Goal: Find specific page/section: Find specific page/section

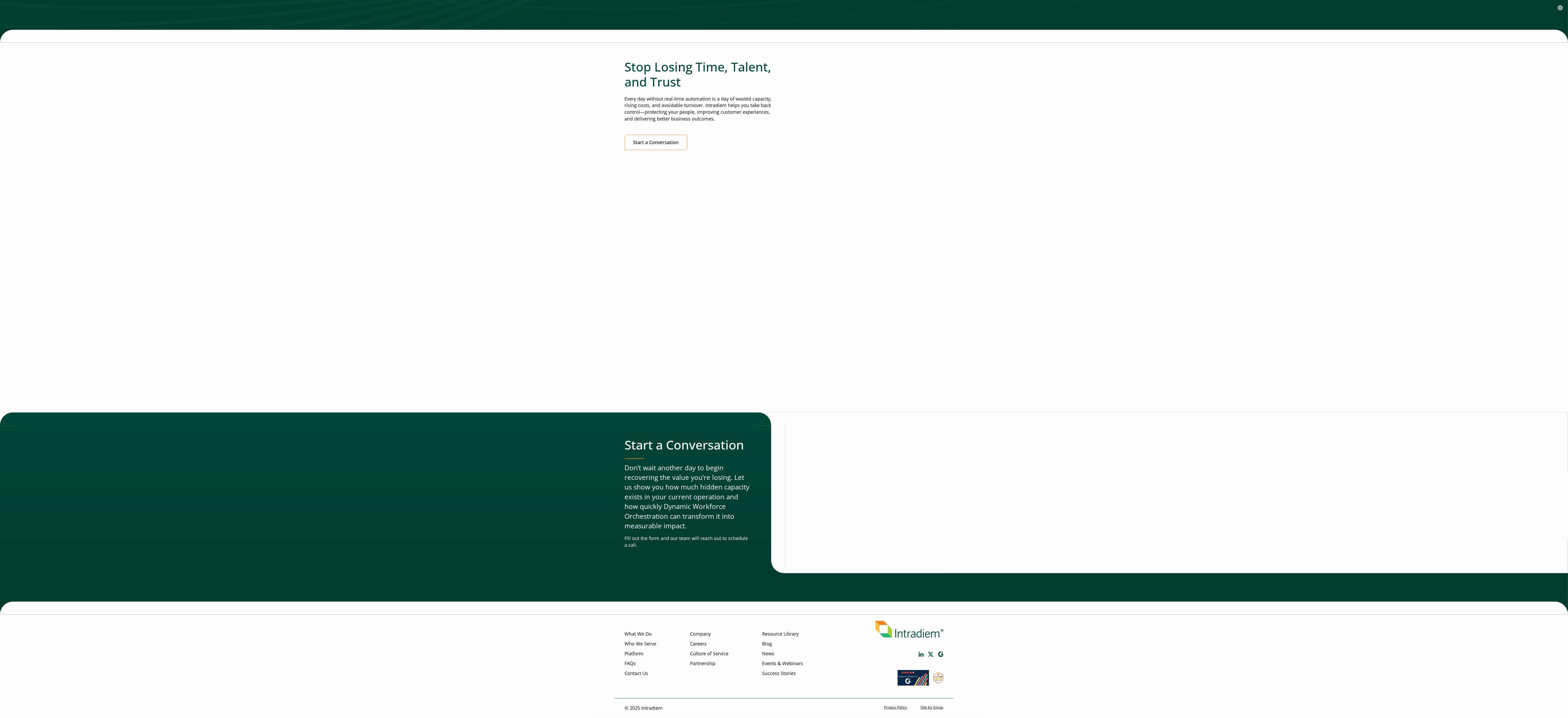
scroll to position [904, 0]
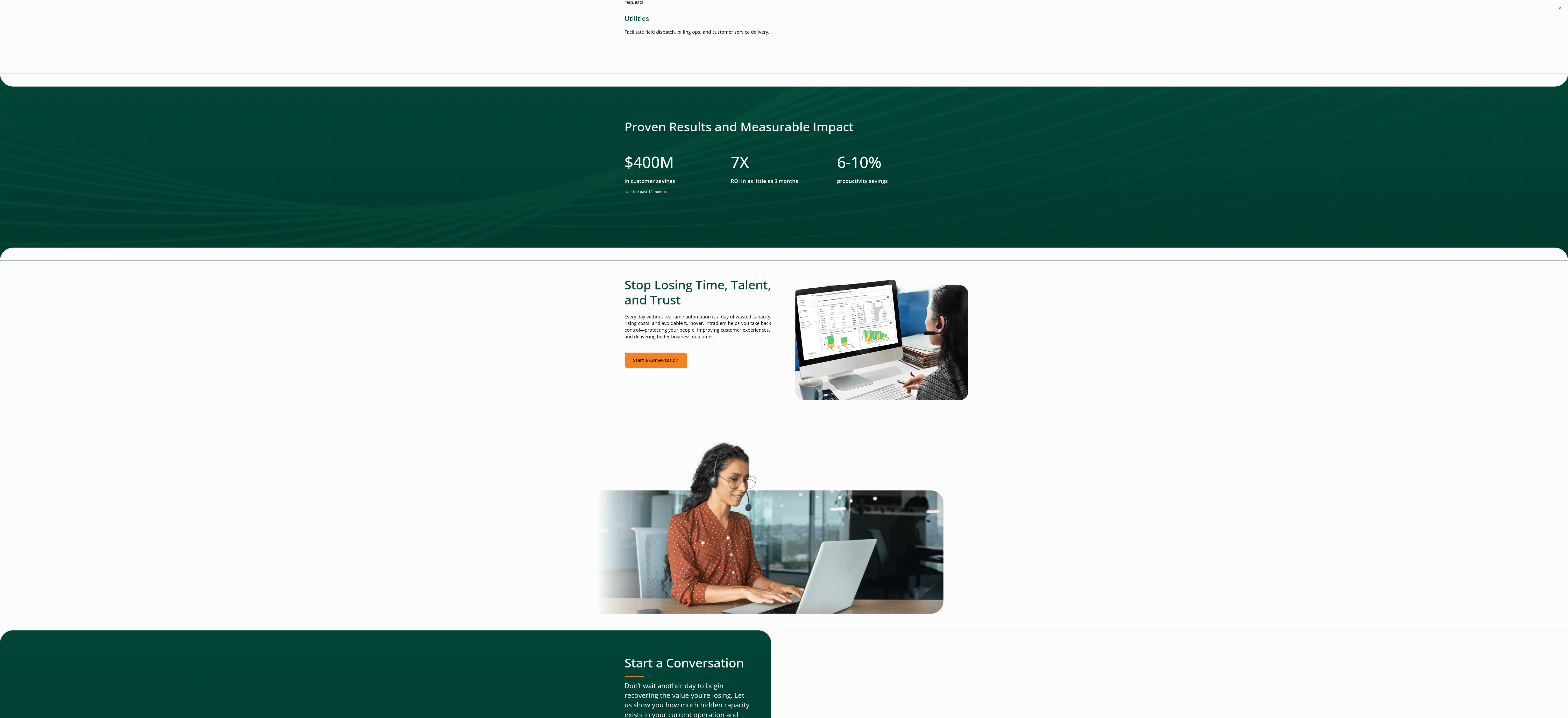
click at [645, 364] on link "Start a Conversation" at bounding box center [656, 360] width 63 height 15
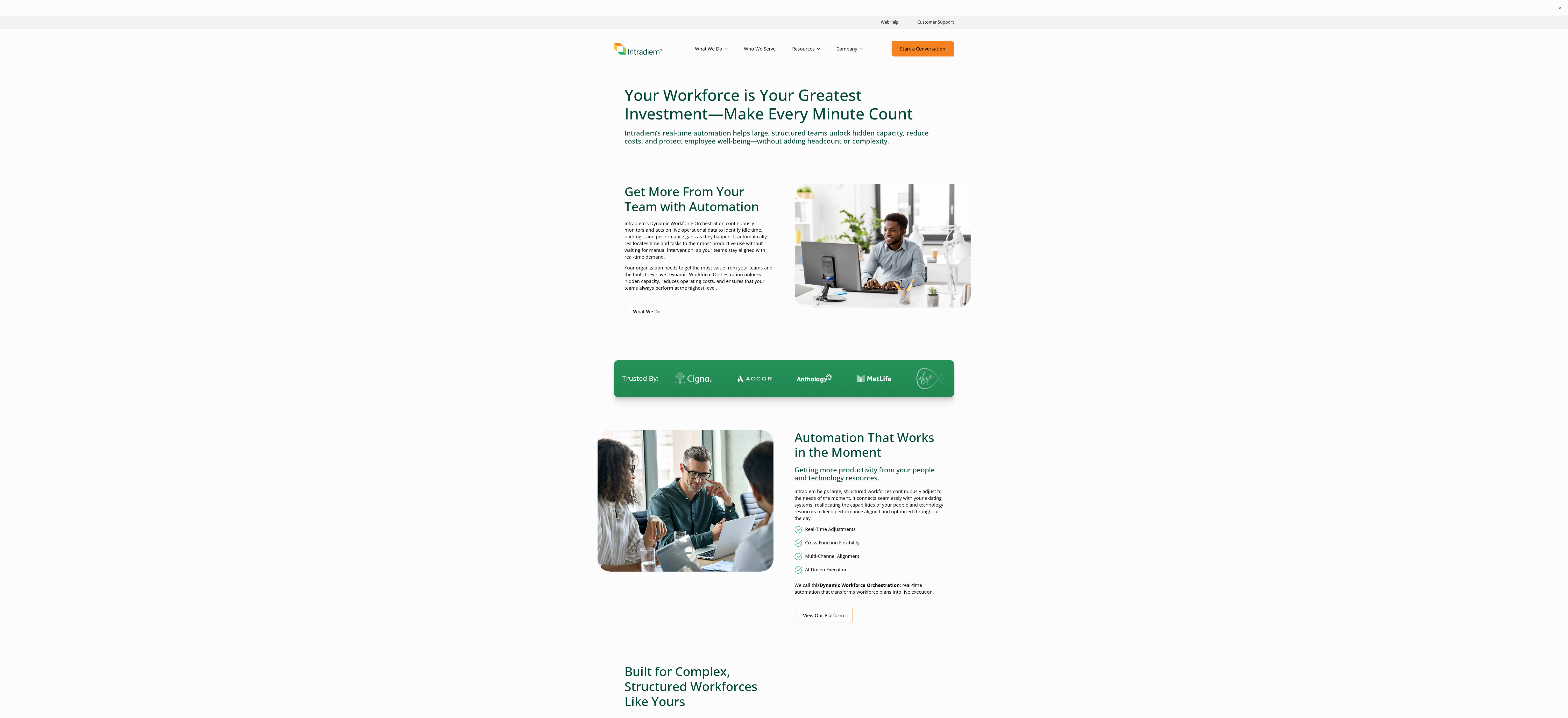
click at [914, 48] on link "Start a Conversation" at bounding box center [923, 49] width 63 height 15
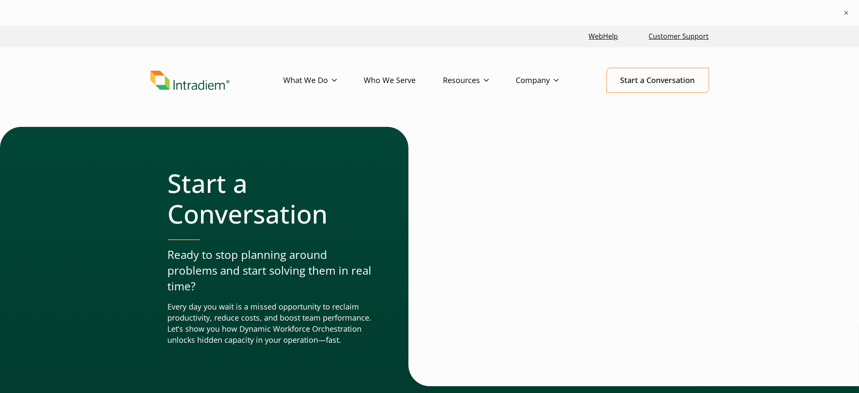
click at [171, 79] on img "Link to homepage of Intradiem" at bounding box center [189, 81] width 79 height 20
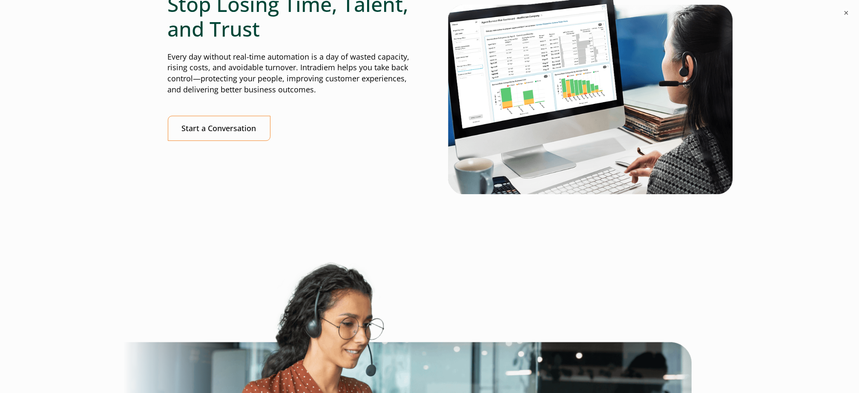
scroll to position [2435, 0]
